Goal: Transaction & Acquisition: Purchase product/service

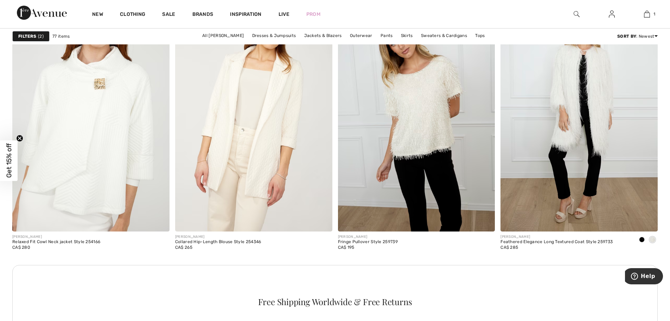
scroll to position [915, 0]
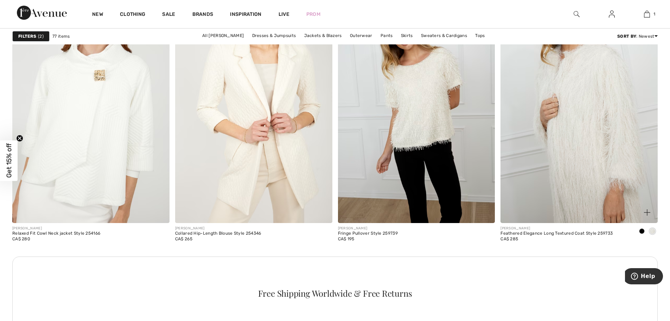
click at [563, 156] on img at bounding box center [579, 105] width 157 height 236
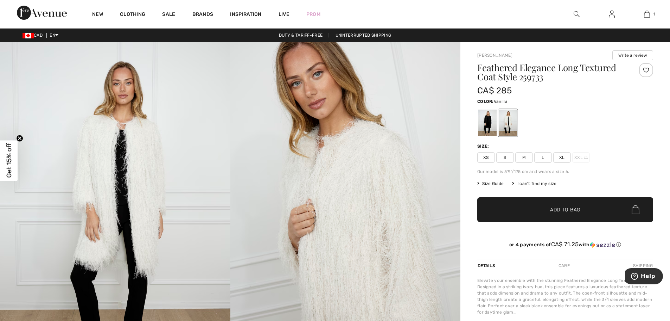
click at [521, 153] on span "M" at bounding box center [524, 157] width 18 height 11
click at [574, 12] on img at bounding box center [577, 14] width 6 height 8
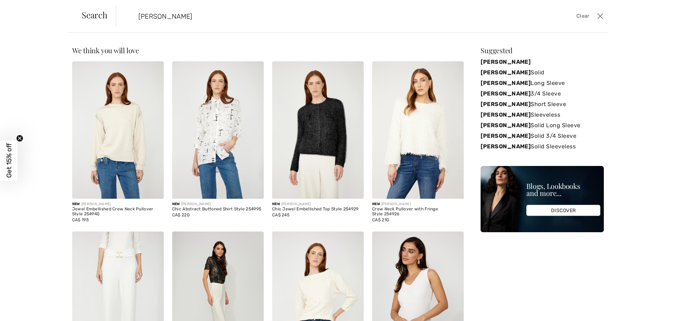
type input "frank lyman ivory"
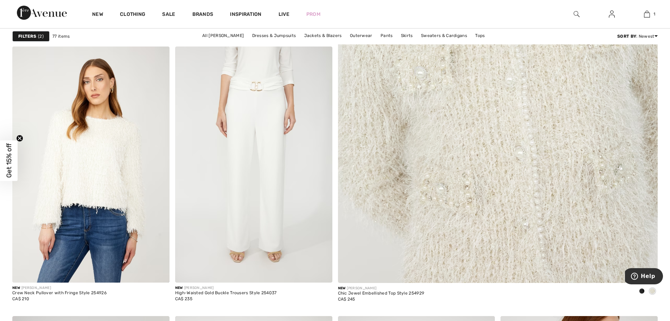
scroll to position [352, 0]
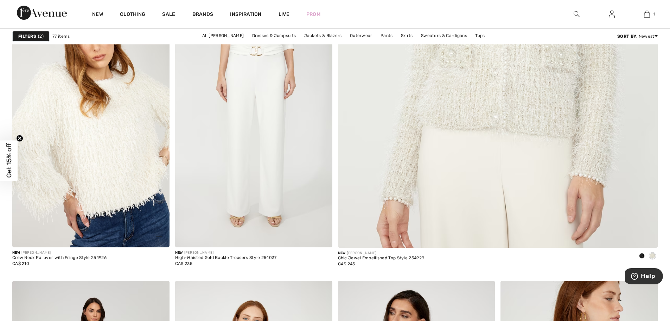
click at [119, 150] on img at bounding box center [90, 129] width 157 height 236
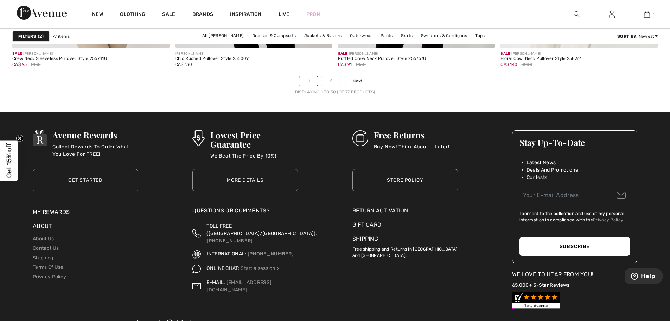
scroll to position [4117, 0]
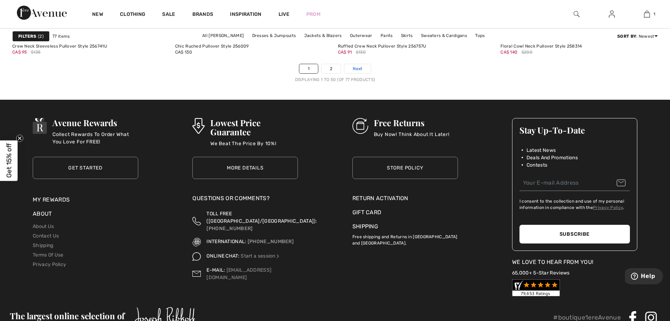
click at [357, 68] on span "Next" at bounding box center [357, 68] width 9 height 6
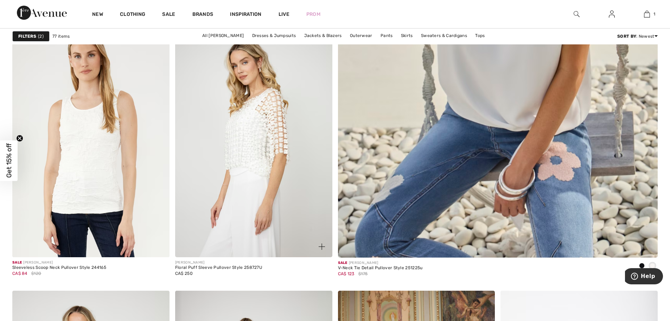
scroll to position [352, 0]
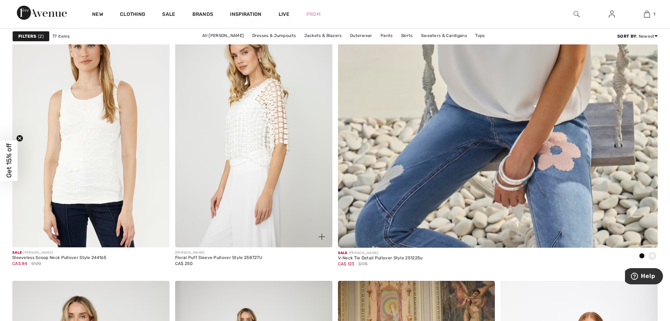
click at [259, 128] on img at bounding box center [253, 129] width 157 height 236
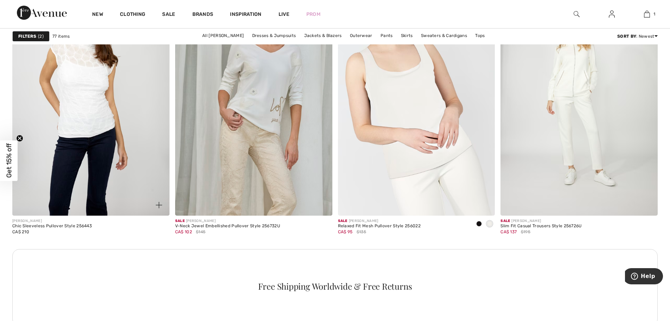
scroll to position [3026, 0]
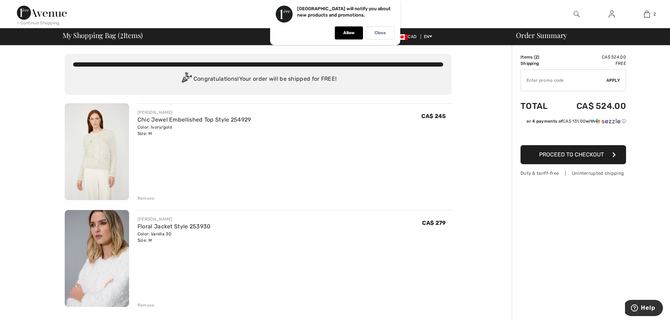
click at [145, 197] on div "Remove" at bounding box center [146, 198] width 17 height 6
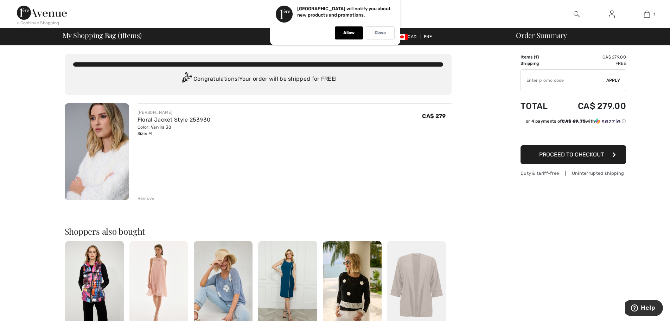
click at [583, 158] on button "Proceed to Checkout" at bounding box center [574, 154] width 106 height 19
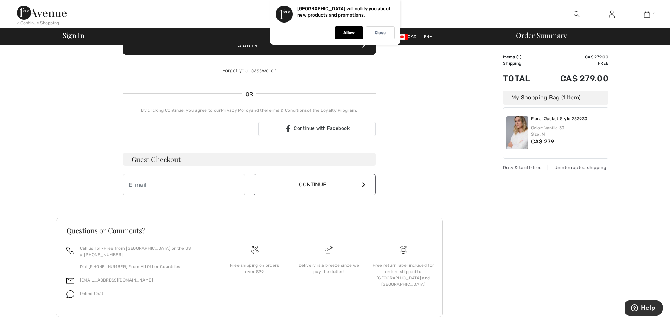
scroll to position [121, 0]
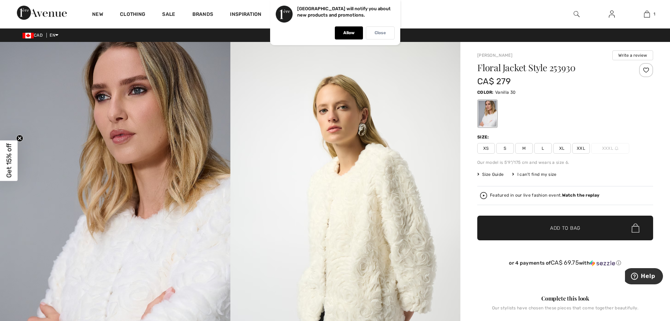
click at [375, 32] on p "Close" at bounding box center [380, 32] width 11 height 5
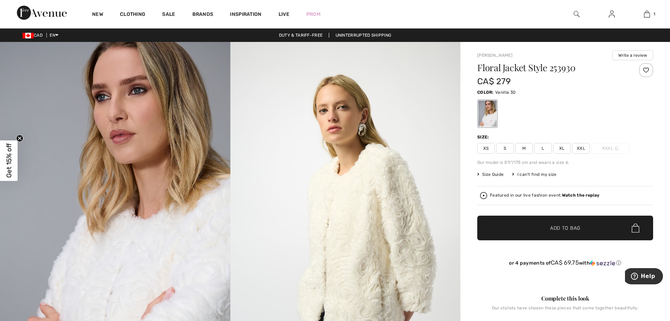
click at [574, 11] on img at bounding box center [577, 14] width 6 height 8
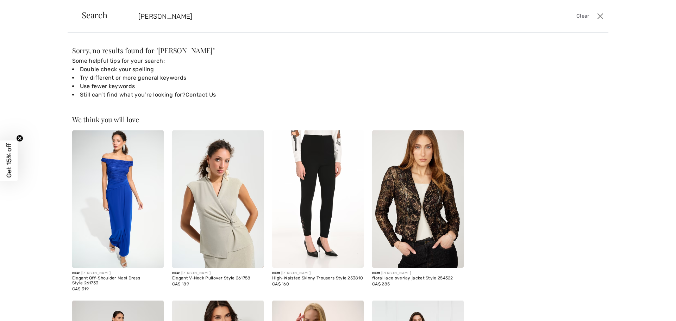
drag, startPoint x: 161, startPoint y: 16, endPoint x: 106, endPoint y: 3, distance: 56.4
click at [106, 3] on div "Search charles ribkoff Clear" at bounding box center [338, 16] width 540 height 33
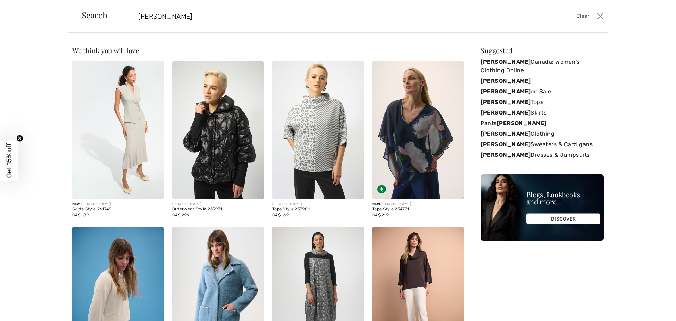
type input "joseph ribkoff"
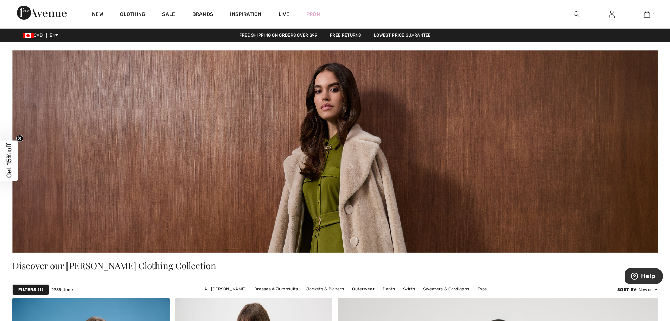
click at [576, 10] on img at bounding box center [577, 14] width 6 height 8
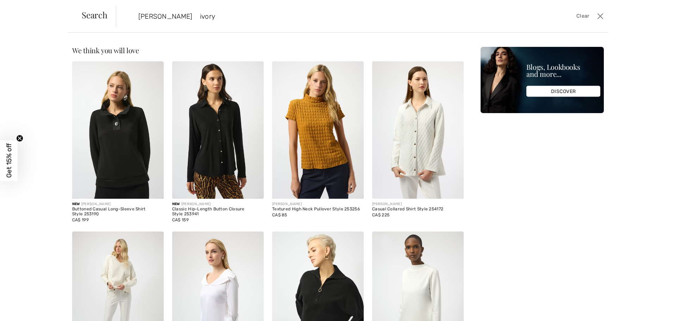
type input "joseph ribkoff ivory"
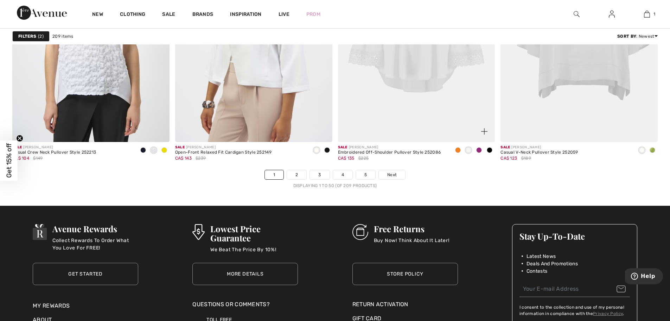
scroll to position [4011, 0]
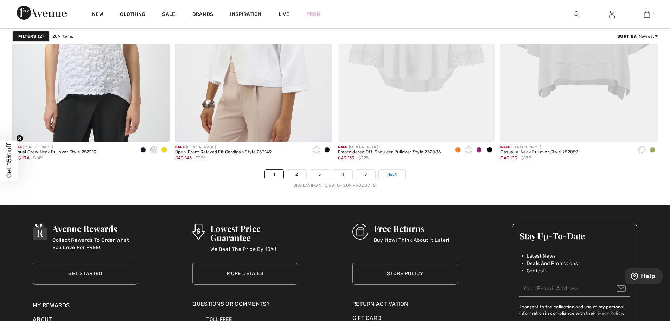
click at [391, 172] on span "Next" at bounding box center [391, 174] width 9 height 6
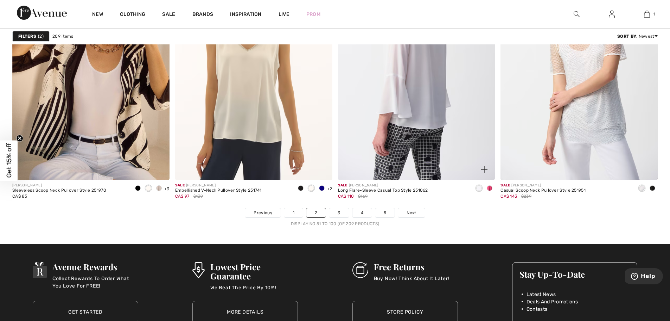
scroll to position [3976, 0]
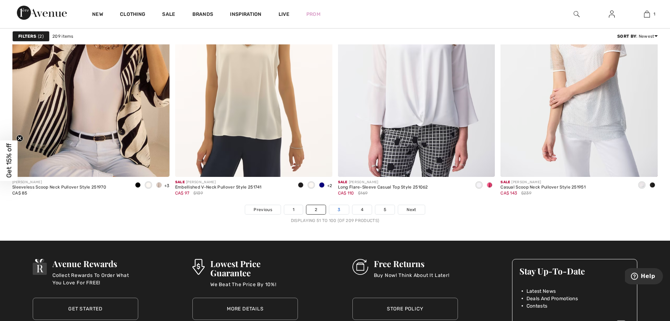
click at [340, 210] on link "3" at bounding box center [338, 209] width 19 height 9
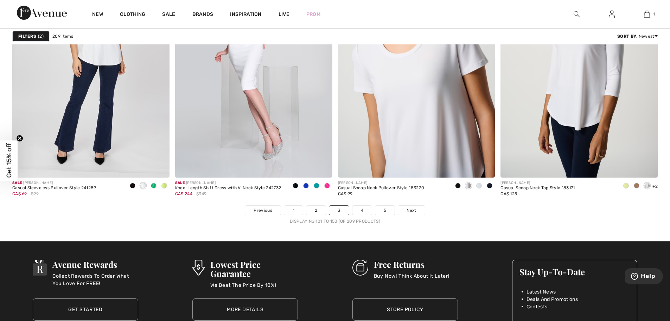
scroll to position [3976, 0]
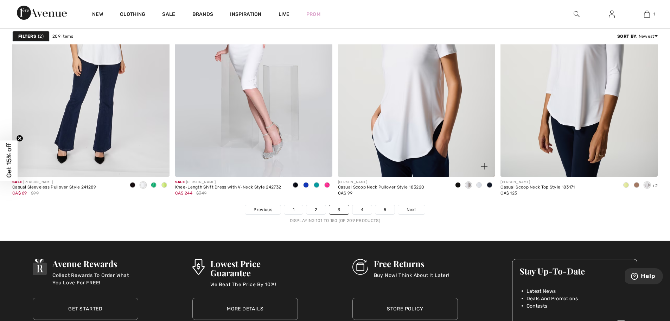
click at [359, 204] on div "[PERSON_NAME] Casual Scoop Neck Pullover Style 183220 CA$ 99" at bounding box center [416, 191] width 157 height 28
click at [362, 208] on link "4" at bounding box center [362, 209] width 19 height 9
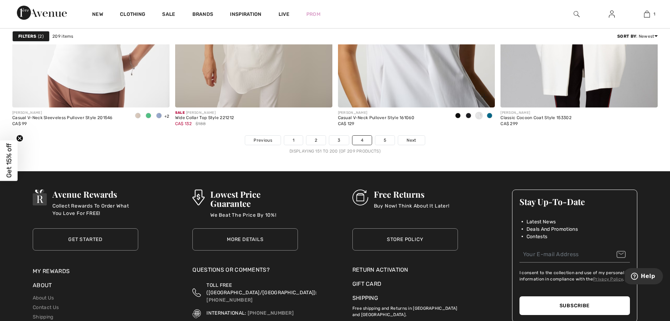
scroll to position [4081, 0]
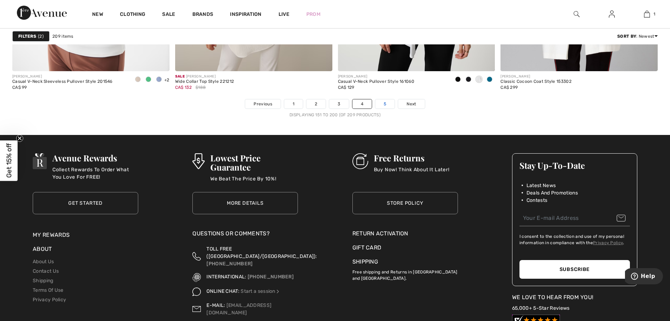
click at [381, 101] on link "5" at bounding box center [384, 103] width 19 height 9
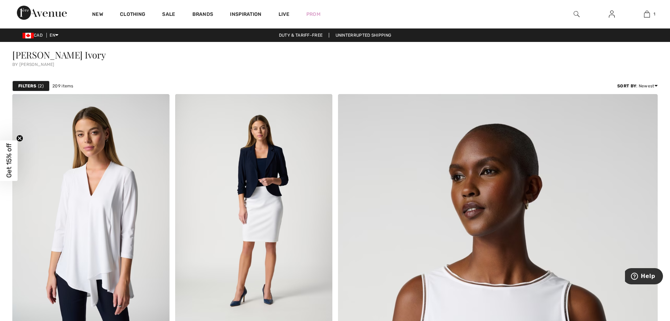
click at [575, 12] on img at bounding box center [577, 14] width 6 height 8
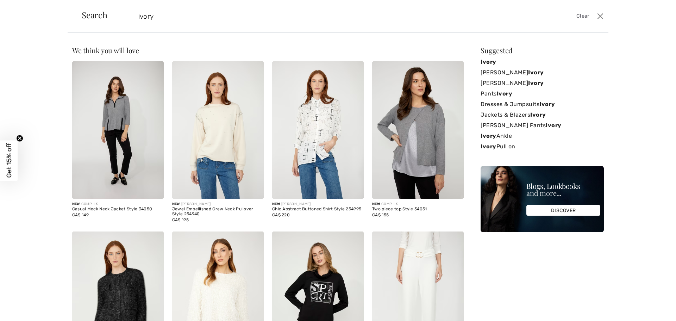
type input "ivory"
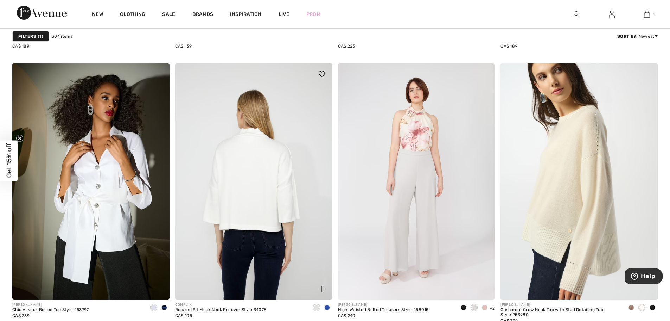
scroll to position [3589, 0]
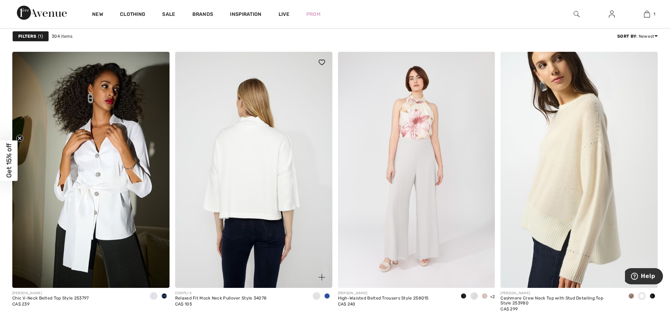
click at [277, 156] on img at bounding box center [253, 170] width 157 height 236
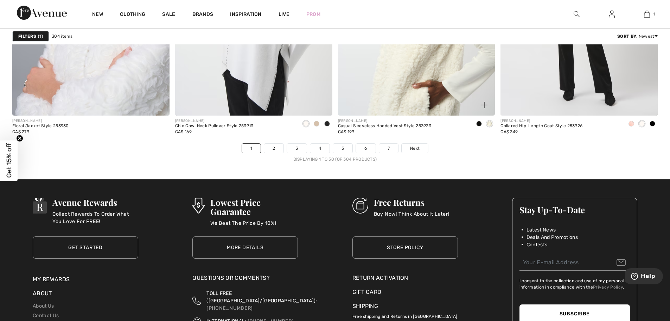
scroll to position [4082, 0]
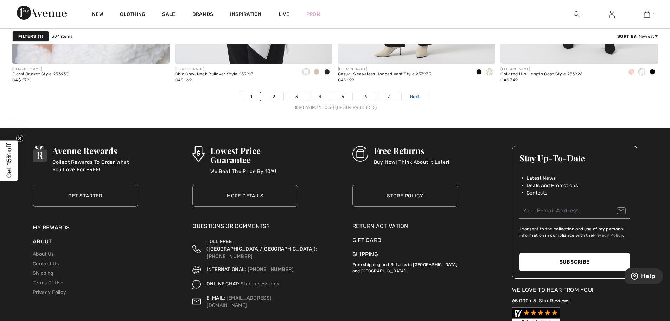
click at [414, 97] on span "Next" at bounding box center [414, 96] width 9 height 6
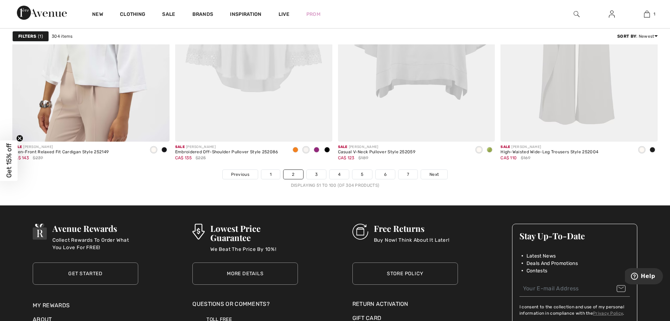
scroll to position [4046, 0]
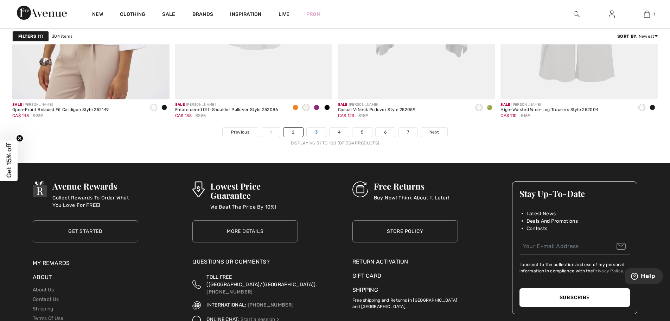
click at [318, 133] on link "3" at bounding box center [316, 131] width 19 height 9
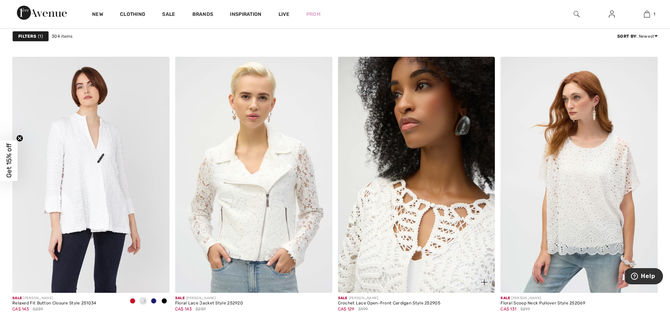
scroll to position [1548, 0]
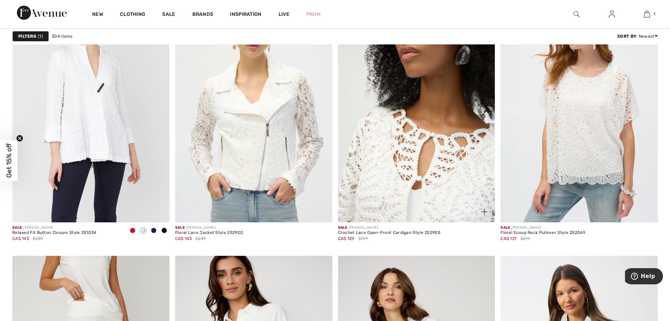
click at [400, 158] on img at bounding box center [416, 104] width 157 height 236
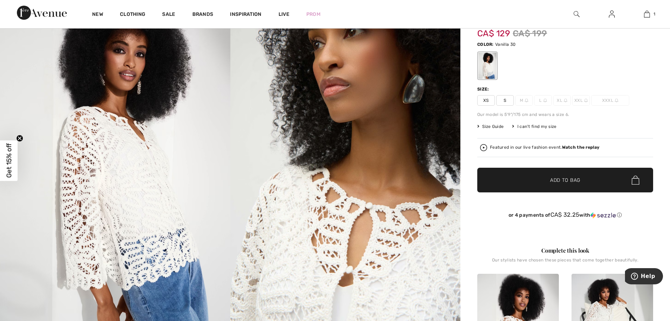
scroll to position [70, 0]
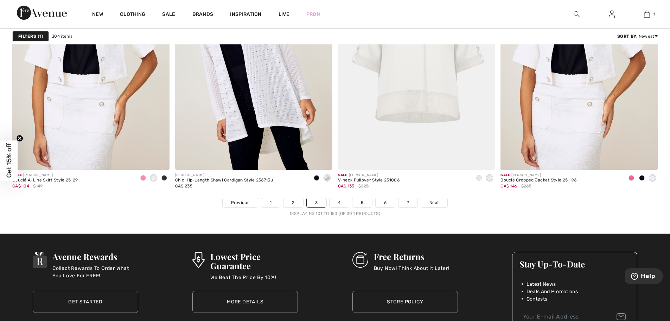
scroll to position [4011, 0]
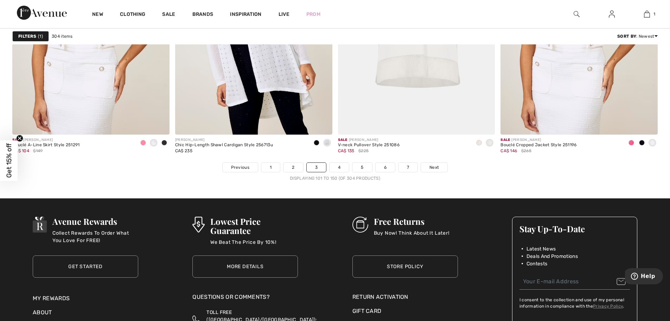
click at [342, 172] on li "4" at bounding box center [339, 167] width 20 height 10
click at [338, 166] on link "4" at bounding box center [339, 167] width 19 height 9
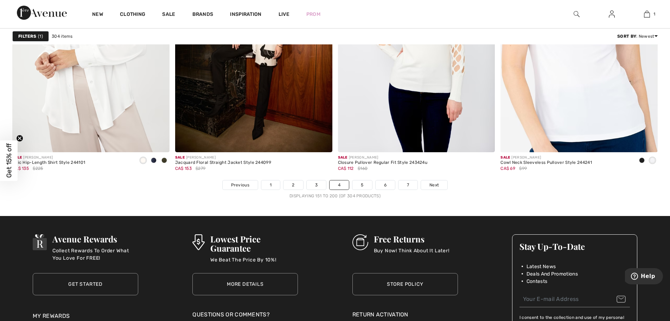
scroll to position [4117, 0]
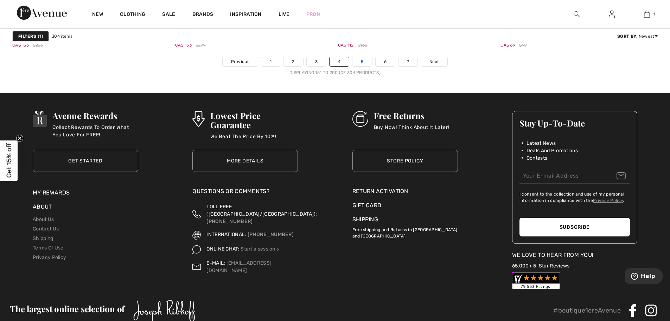
click at [359, 62] on link "5" at bounding box center [362, 61] width 19 height 9
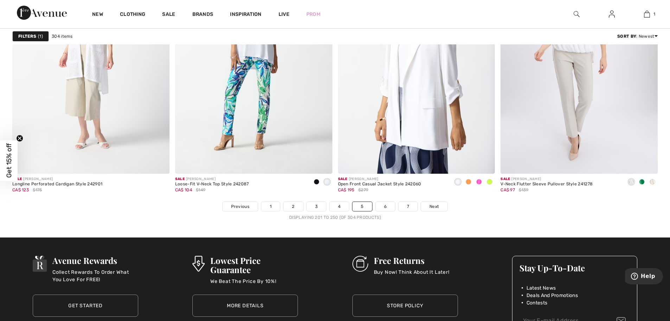
scroll to position [3976, 0]
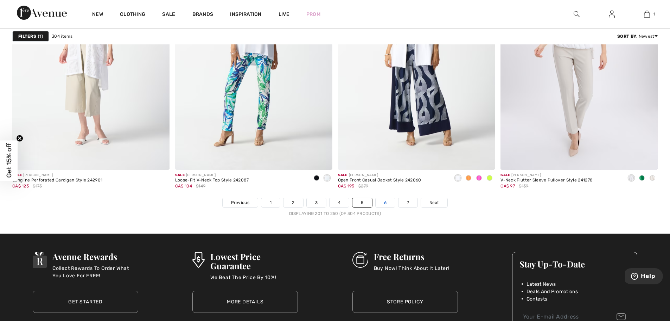
click at [382, 199] on link "6" at bounding box center [385, 202] width 19 height 9
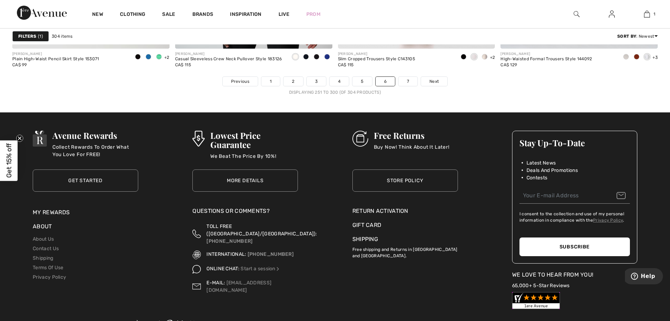
scroll to position [4117, 0]
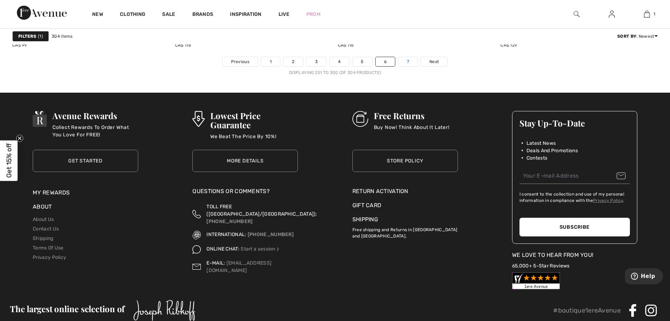
click at [404, 59] on link "7" at bounding box center [408, 61] width 19 height 9
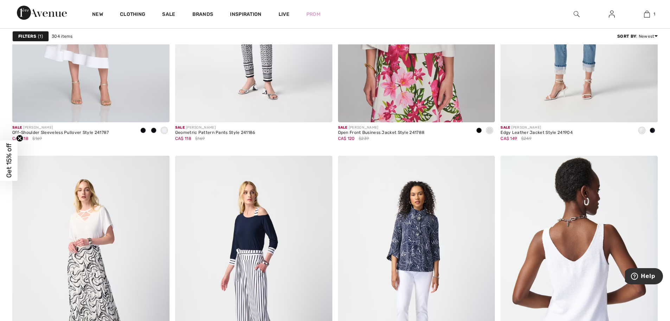
scroll to position [281, 0]
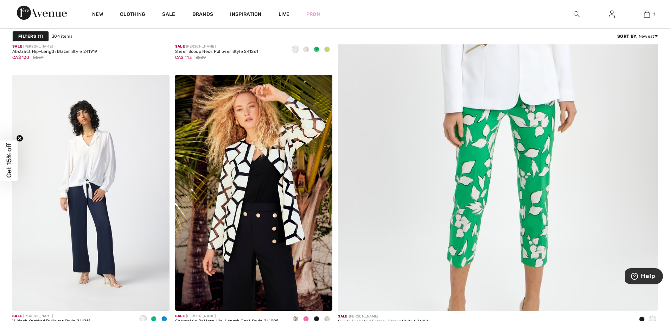
drag, startPoint x: 670, startPoint y: 72, endPoint x: 668, endPoint y: 52, distance: 19.8
drag, startPoint x: 668, startPoint y: 50, endPoint x: 672, endPoint y: 55, distance: 6.7
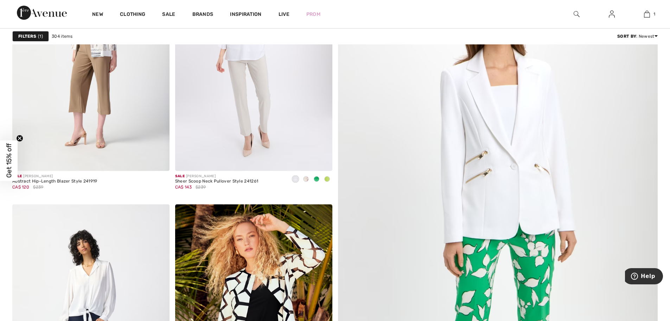
scroll to position [0, 0]
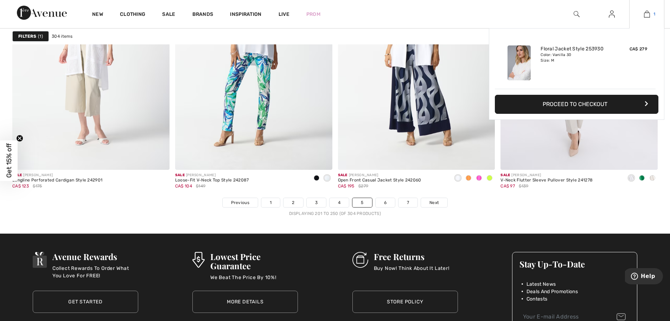
click at [650, 15] on link "1" at bounding box center [647, 14] width 34 height 8
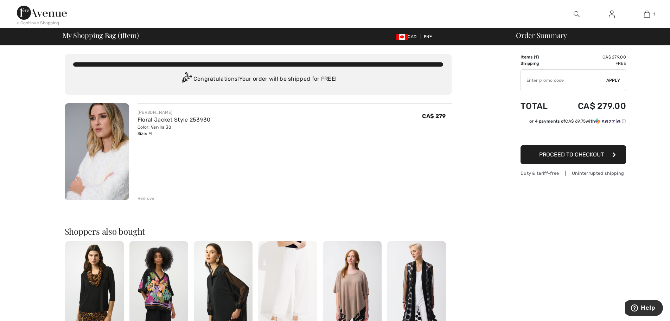
click at [94, 152] on img at bounding box center [97, 151] width 64 height 97
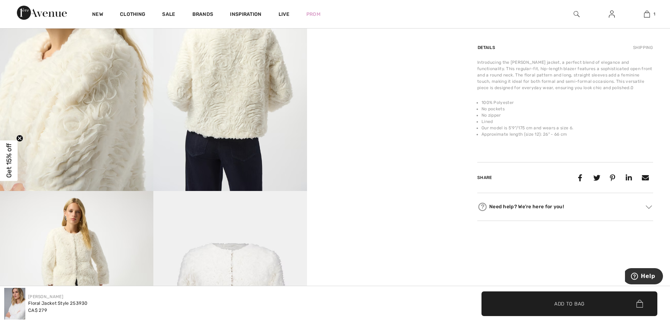
scroll to position [422, 0]
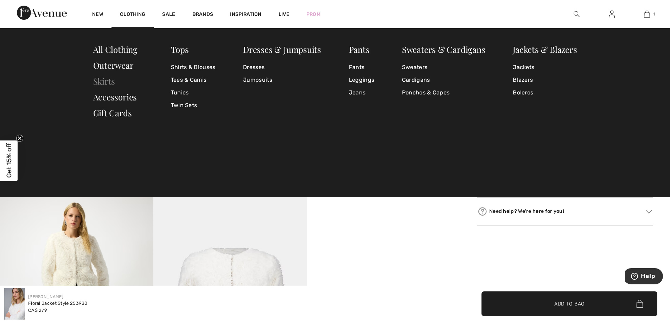
click at [107, 79] on link "Skirts" at bounding box center [104, 80] width 22 height 11
